Goal: Transaction & Acquisition: Book appointment/travel/reservation

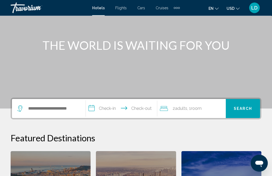
scroll to position [50, 0]
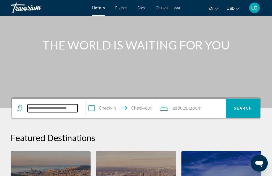
click at [60, 108] on input "Search widget" at bounding box center [53, 109] width 50 height 8
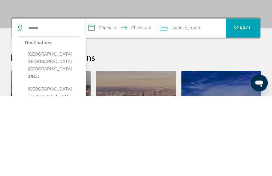
click at [47, 130] on button "[GEOGRAPHIC_DATA], [GEOGRAPHIC_DATA], [GEOGRAPHIC_DATA] (BNA)" at bounding box center [52, 146] width 55 height 32
type input "**********"
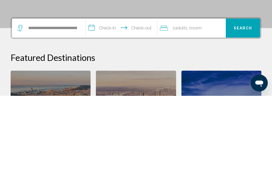
click at [112, 99] on input "**********" at bounding box center [122, 109] width 73 height 21
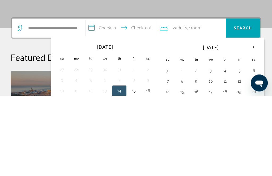
scroll to position [131, 0]
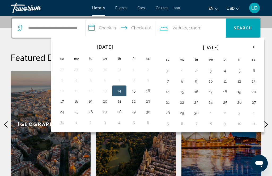
click at [203, 47] on th "Next month" at bounding box center [253, 47] width 14 height 12
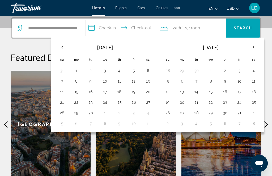
click at [203, 48] on th "Next month" at bounding box center [253, 47] width 14 height 12
click at [172, 81] on button "2" at bounding box center [167, 81] width 8 height 7
click at [171, 92] on button "9" at bounding box center [167, 91] width 8 height 7
type input "**********"
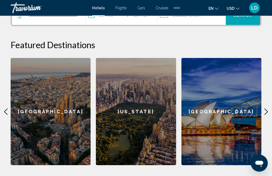
click at [203, 113] on icon "Main content" at bounding box center [266, 112] width 6 height 6
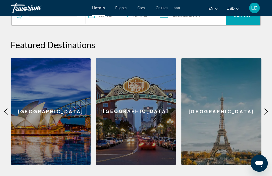
click at [203, 110] on icon "Main content" at bounding box center [266, 112] width 6 height 6
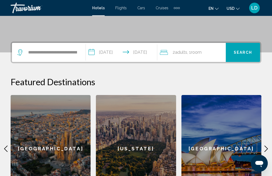
scroll to position [104, 0]
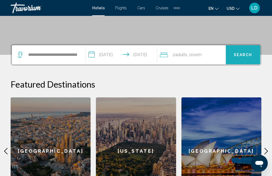
click at [203, 56] on span "Search" at bounding box center [242, 55] width 19 height 4
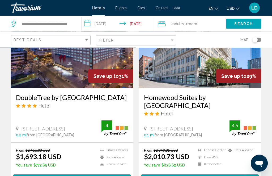
scroll to position [268, 0]
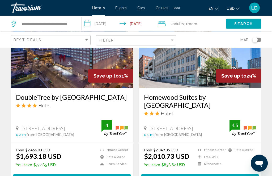
click at [138, 23] on input "**********" at bounding box center [119, 25] width 76 height 18
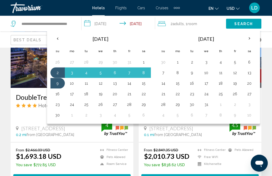
scroll to position [268, 0]
click at [99, 73] on button "5" at bounding box center [100, 72] width 8 height 7
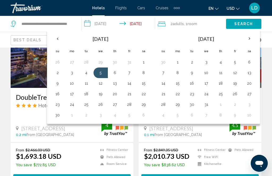
click at [99, 86] on button "12" at bounding box center [100, 83] width 8 height 7
type input "**********"
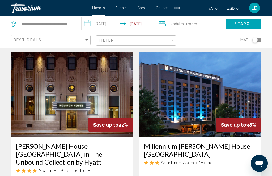
scroll to position [0, 0]
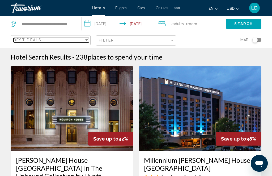
click at [83, 42] on div "Best Deals" at bounding box center [49, 40] width 71 height 4
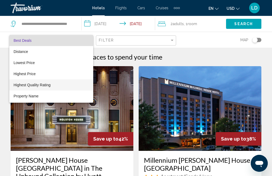
click at [20, 86] on span "Highest Quality Rating" at bounding box center [32, 85] width 37 height 4
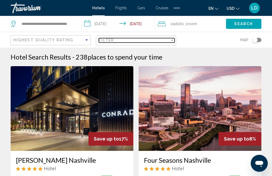
click at [127, 42] on div "Filter" at bounding box center [134, 40] width 71 height 4
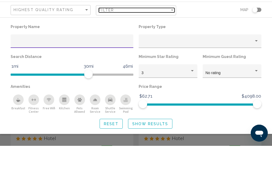
click at [153, 38] on div "Filter" at bounding box center [134, 40] width 71 height 4
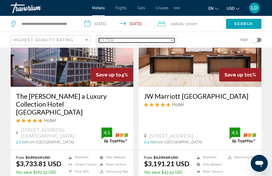
scroll to position [250, 0]
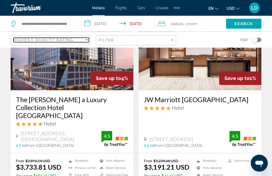
click at [85, 40] on div "Sort by" at bounding box center [86, 40] width 5 height 4
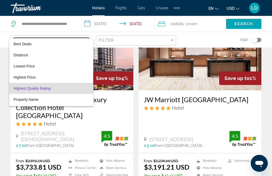
scroll to position [10, 0]
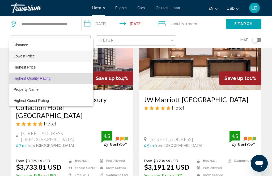
click at [18, 55] on span "Lowest Price" at bounding box center [24, 56] width 21 height 4
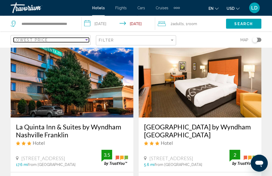
scroll to position [231, 0]
click at [37, 41] on span "Lowest Price" at bounding box center [31, 40] width 34 height 4
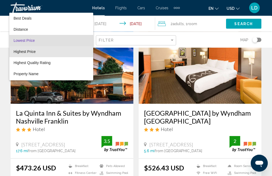
scroll to position [245, 0]
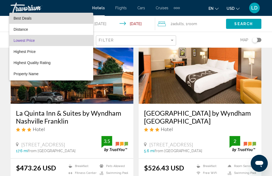
click at [19, 18] on span "Best Deals" at bounding box center [23, 18] width 18 height 4
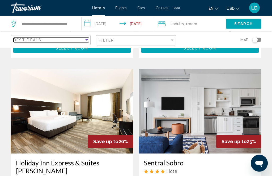
scroll to position [597, 0]
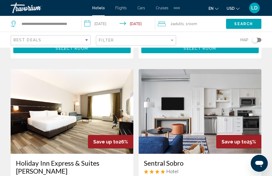
click at [167, 111] on img "Main content" at bounding box center [199, 111] width 123 height 85
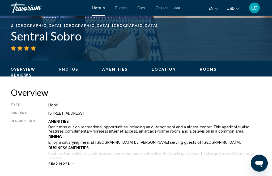
scroll to position [203, 0]
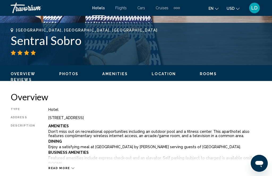
click at [106, 72] on span "Amenities" at bounding box center [114, 74] width 25 height 4
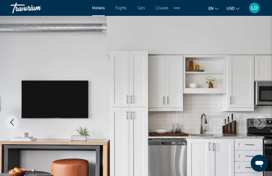
scroll to position [20, 0]
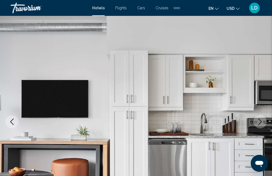
click at [11, 124] on icon "Previous image" at bounding box center [12, 122] width 6 height 6
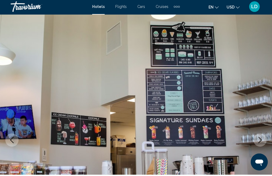
scroll to position [0, 0]
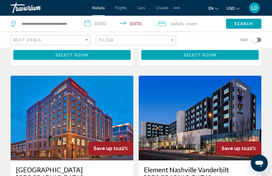
scroll to position [994, 0]
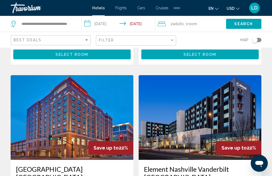
click at [162, 9] on span "Cruises" at bounding box center [161, 8] width 13 height 4
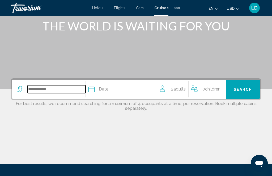
click at [39, 92] on input "Search widget" at bounding box center [57, 89] width 58 height 8
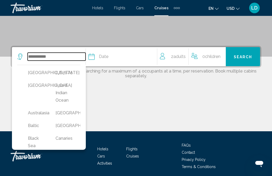
scroll to position [106, 0]
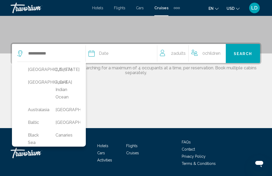
click at [61, 70] on button "Alaska" at bounding box center [64, 70] width 22 height 10
type input "******"
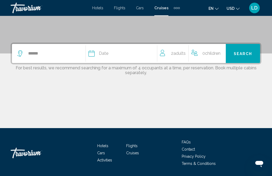
click at [111, 51] on div "Date" at bounding box center [122, 53] width 68 height 7
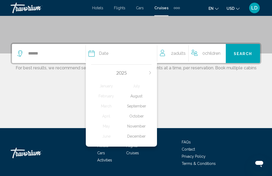
click at [135, 106] on div "September" at bounding box center [136, 107] width 30 height 10
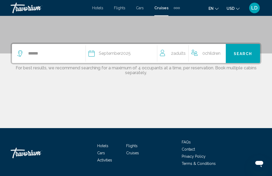
click at [203, 58] on button "Search" at bounding box center [243, 53] width 34 height 19
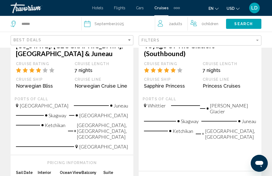
scroll to position [654, 0]
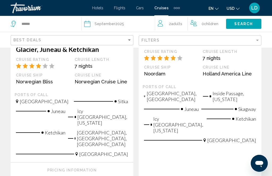
scroll to position [132, 0]
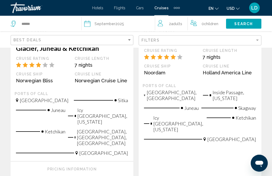
click at [203, 1] on mat-toolbar "Hotels Flights Cars Cruises Activities Hotels Flights Cars Cruises Activities e…" at bounding box center [136, 8] width 272 height 16
click at [203, 5] on span "LD" at bounding box center [254, 7] width 6 height 5
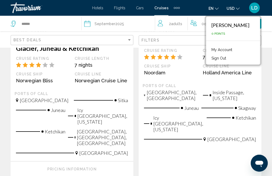
scroll to position [132, 0]
click at [203, 4] on div "LD" at bounding box center [254, 8] width 11 height 11
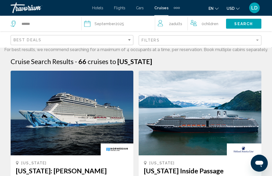
scroll to position [0, 0]
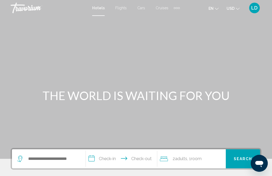
click at [21, 10] on div "Travorium" at bounding box center [37, 8] width 53 height 11
click at [26, 8] on div "Travorium" at bounding box center [37, 8] width 53 height 11
click at [23, 10] on div "Travorium" at bounding box center [37, 8] width 53 height 11
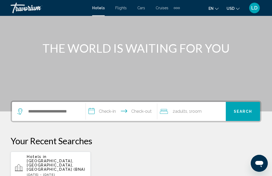
scroll to position [47, 0]
